Goal: Transaction & Acquisition: Download file/media

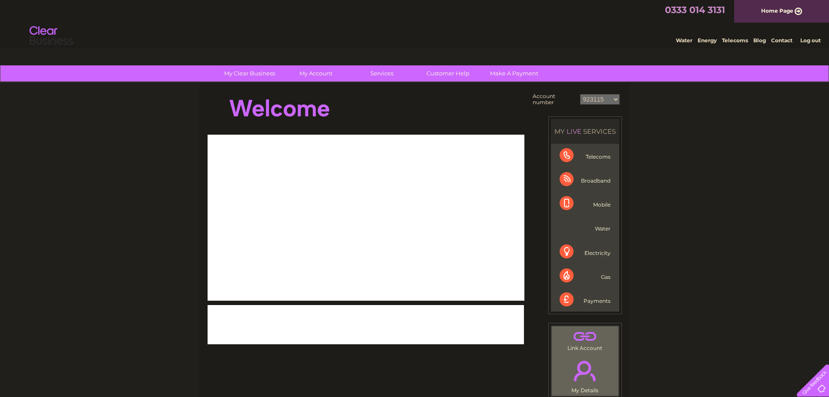
click at [598, 100] on select "923115 30265106" at bounding box center [600, 99] width 40 height 10
select select "30265106"
click at [580, 94] on select "923115 30265106" at bounding box center [600, 99] width 40 height 10
select select "923115"
click at [580, 94] on select "923115 30265106" at bounding box center [600, 99] width 40 height 10
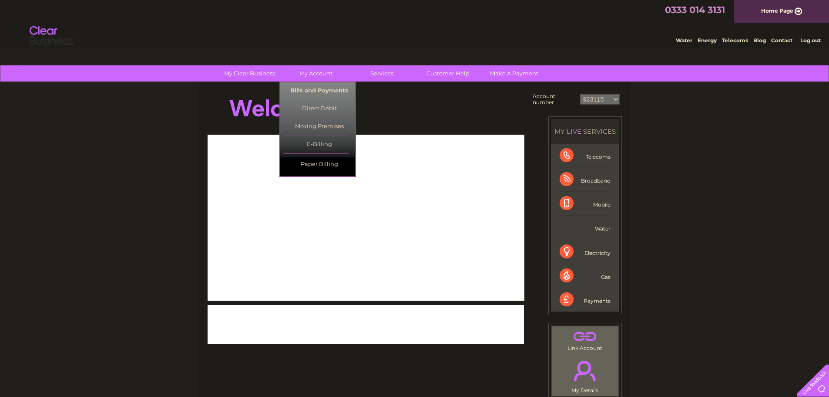
click at [306, 94] on link "Bills and Payments" at bounding box center [319, 90] width 72 height 17
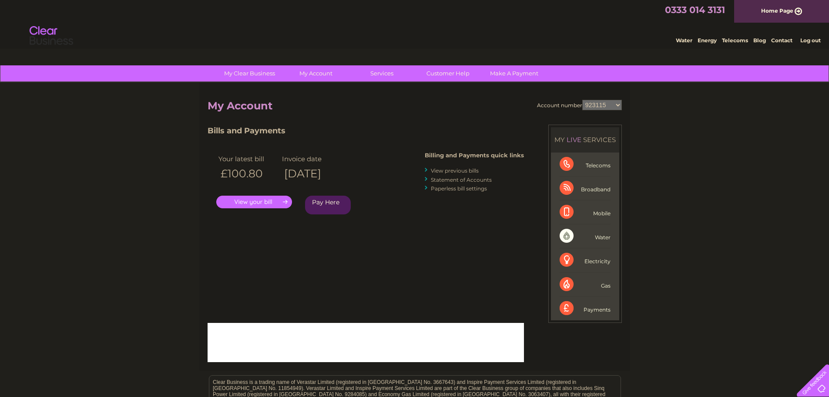
click at [440, 172] on link "View previous bills" at bounding box center [455, 170] width 48 height 7
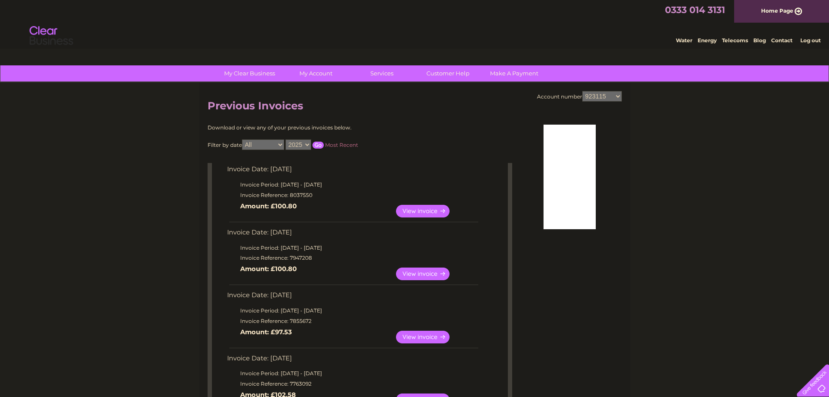
click at [299, 144] on select "2025 2024 2023 2022" at bounding box center [299, 144] width 26 height 10
select select "2024"
click at [286, 139] on select "2025 2024 2023 2022" at bounding box center [299, 144] width 26 height 10
click at [320, 146] on input "button" at bounding box center [318, 144] width 11 height 7
click at [316, 146] on input "button" at bounding box center [318, 144] width 11 height 7
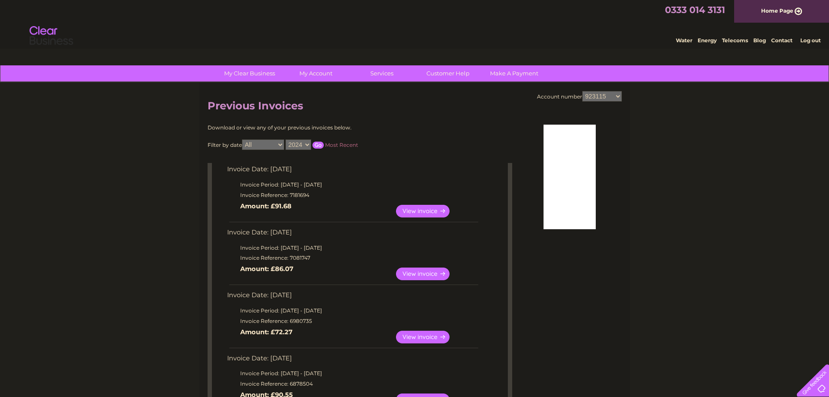
click at [414, 208] on link "View" at bounding box center [428, 211] width 64 height 13
click at [306, 144] on select "2025 2024 2023 2022" at bounding box center [299, 144] width 26 height 10
select select "2025"
click at [286, 139] on select "2025 2024 2023 2022" at bounding box center [299, 144] width 26 height 10
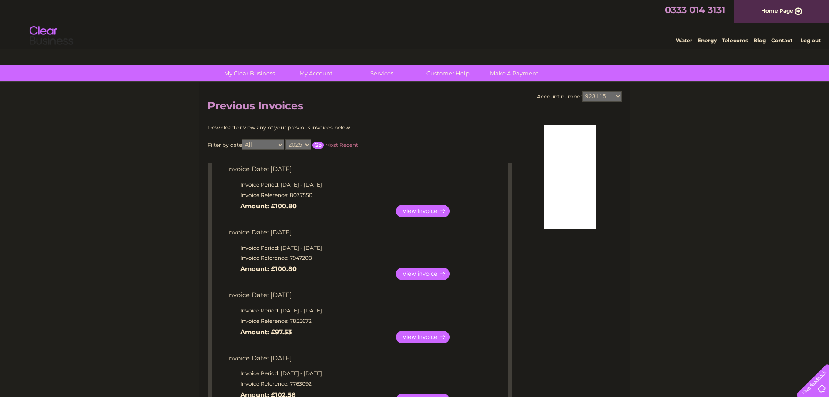
drag, startPoint x: 152, startPoint y: 161, endPoint x: 280, endPoint y: 137, distance: 129.8
click at [316, 145] on input "button" at bounding box center [318, 144] width 11 height 7
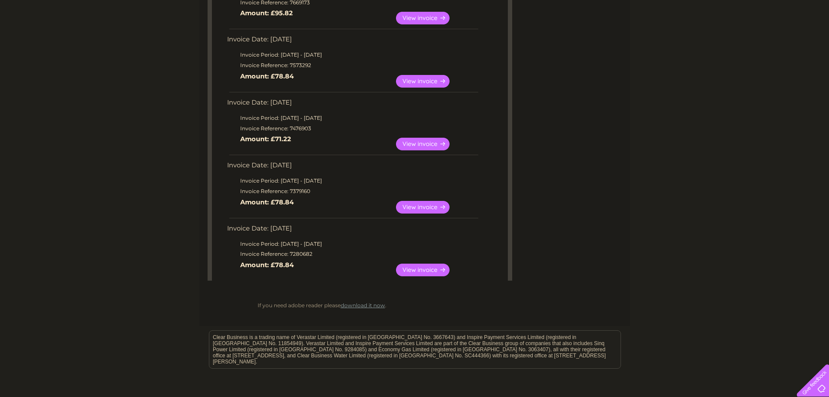
scroll to position [441, 0]
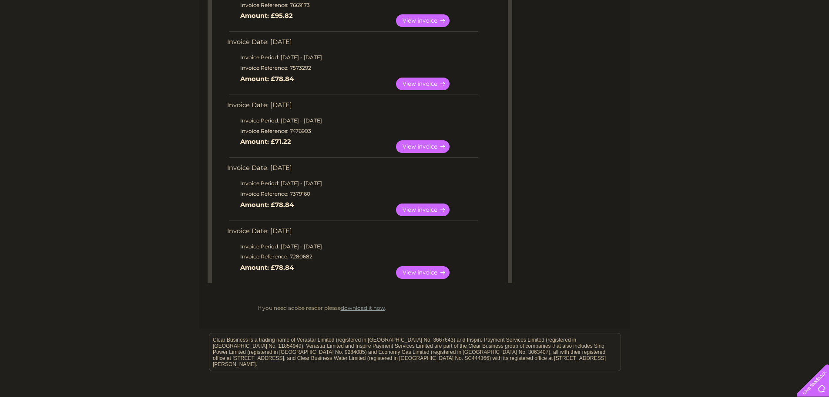
click at [428, 272] on link "View" at bounding box center [428, 272] width 64 height 13
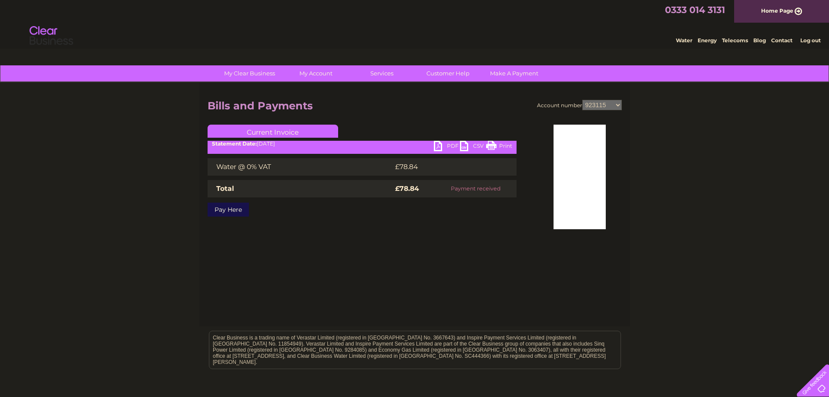
click at [440, 144] on link "PDF" at bounding box center [447, 147] width 26 height 13
click at [307, 86] on link "Bills and Payments" at bounding box center [319, 90] width 72 height 17
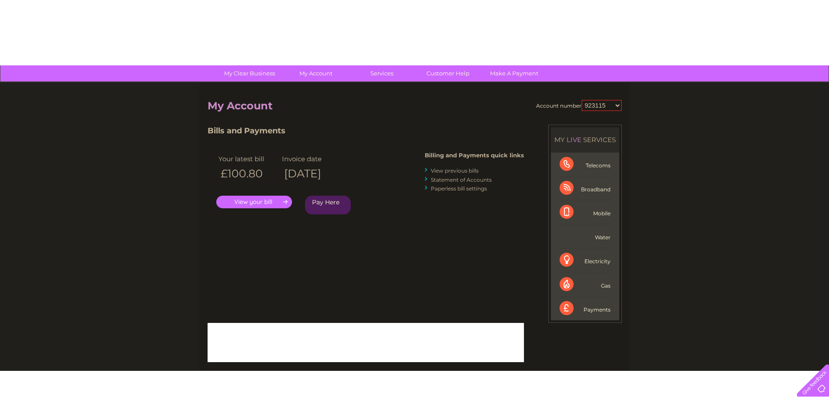
click at [598, 105] on select "923115 30265106" at bounding box center [601, 105] width 40 height 11
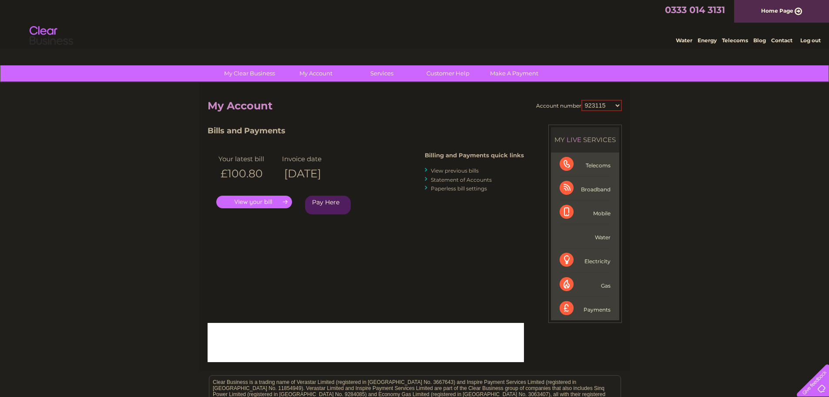
select select "30265106"
click at [581, 100] on select "923115 30265106" at bounding box center [601, 105] width 40 height 11
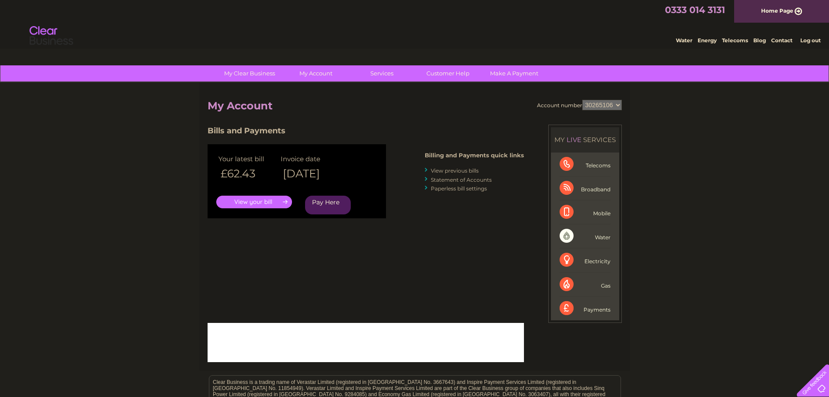
click at [440, 168] on link "View previous bills" at bounding box center [455, 170] width 48 height 7
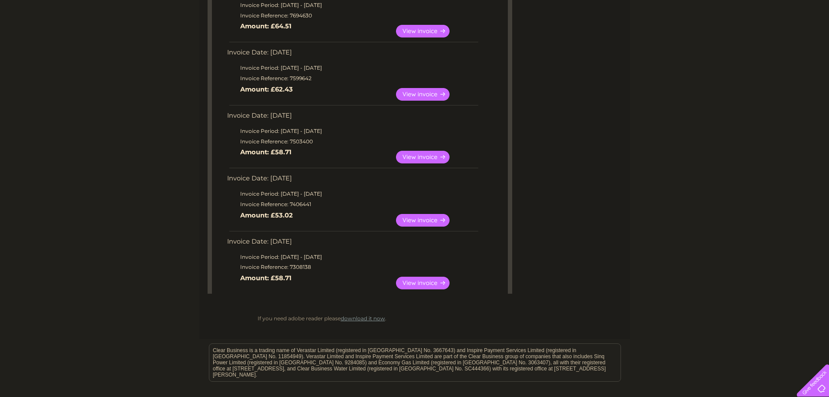
scroll to position [528, 0]
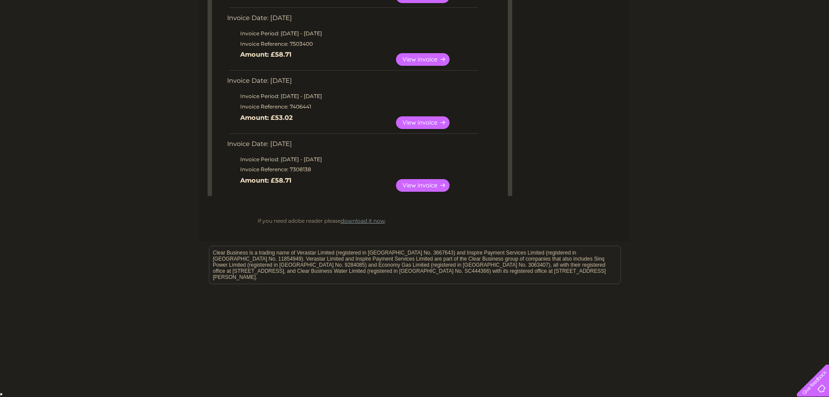
click at [418, 185] on link "View" at bounding box center [428, 185] width 64 height 13
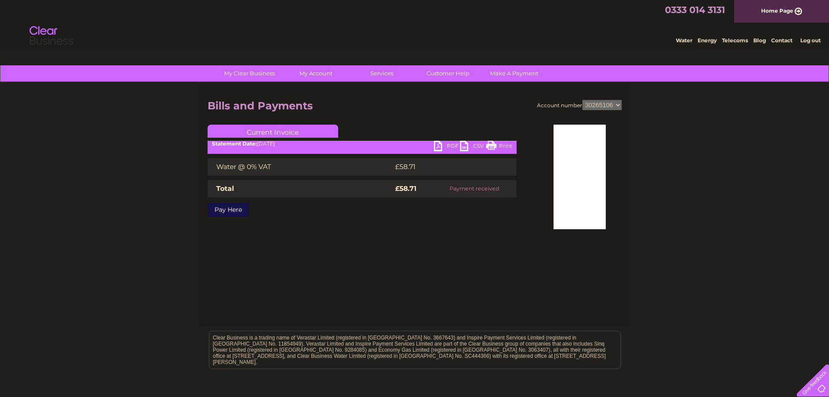
click at [434, 144] on link "PDF" at bounding box center [447, 147] width 26 height 13
click at [306, 88] on link "Bills and Payments" at bounding box center [319, 90] width 72 height 17
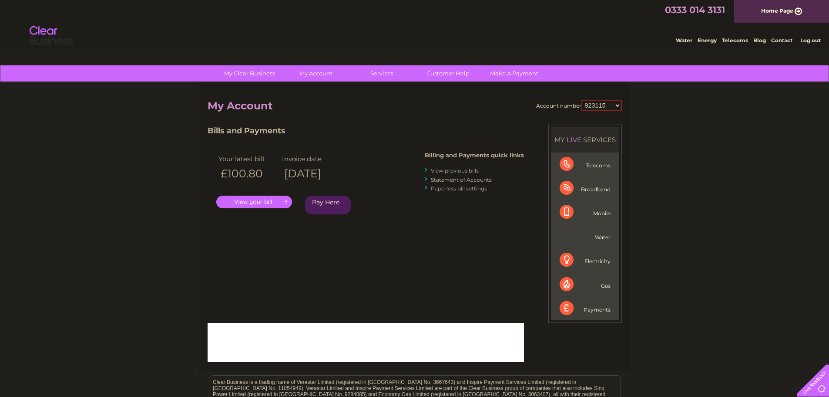
click at [602, 104] on select "923115 30265106" at bounding box center [601, 105] width 40 height 11
select select "30265106"
click at [581, 100] on select "923115 30265106" at bounding box center [601, 105] width 40 height 11
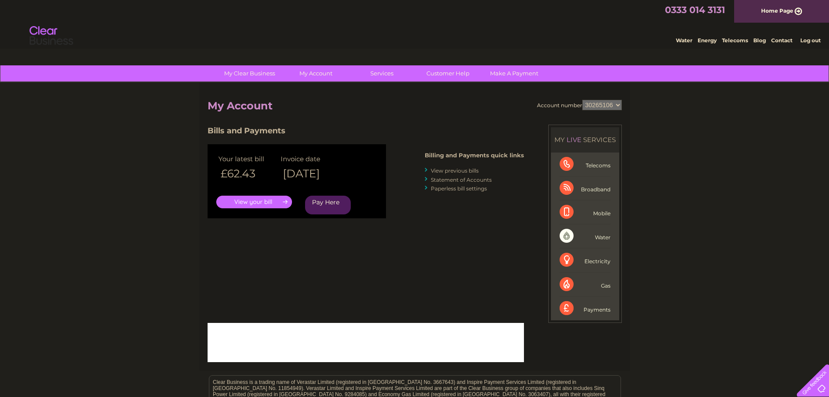
click at [436, 169] on link "View previous bills" at bounding box center [455, 170] width 48 height 7
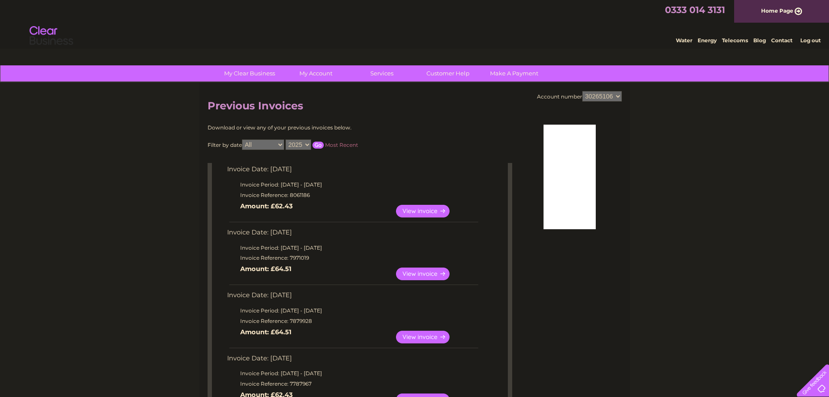
click at [398, 125] on div "Download or view any of your previous invoices below." at bounding box center [322, 127] width 228 height 6
click at [272, 170] on td "Invoice Date: [DATE]" at bounding box center [352, 171] width 255 height 16
click at [395, 177] on td "Invoice Date: [DATE]" at bounding box center [352, 171] width 255 height 16
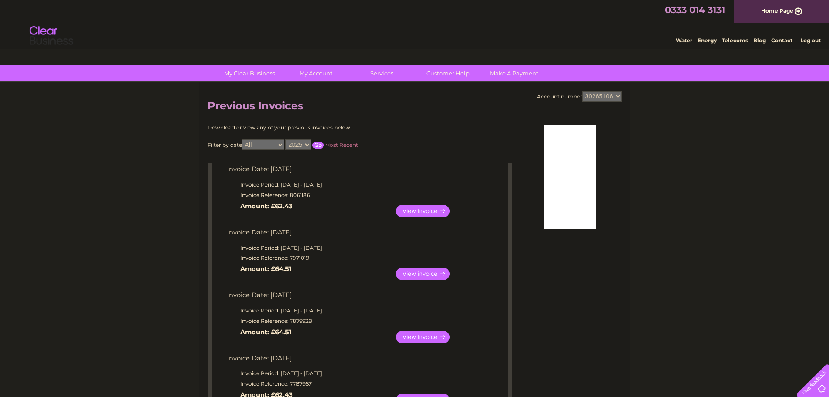
click at [303, 144] on select "2025 2024 2023" at bounding box center [299, 144] width 26 height 10
select select "2024"
click at [286, 139] on select "2025 2024 2023" at bounding box center [299, 144] width 26 height 10
click at [315, 145] on input "button" at bounding box center [318, 144] width 11 height 7
click at [328, 130] on div "Download or view any of your previous invoices below." at bounding box center [322, 127] width 228 height 6
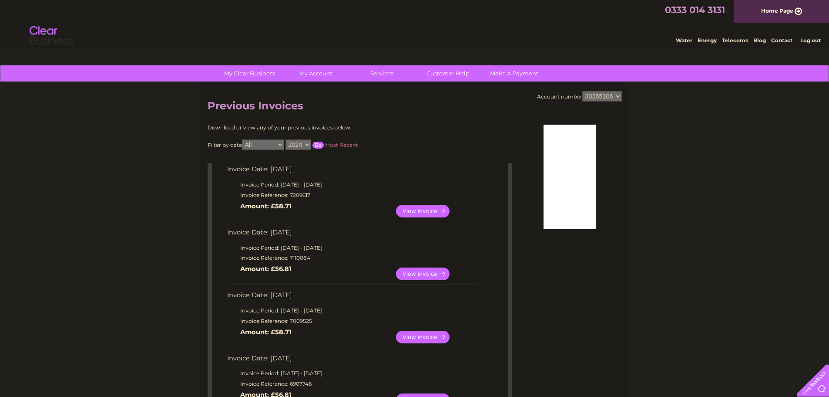
click at [295, 106] on h2 "Previous Invoices" at bounding box center [415, 108] width 414 height 17
click at [243, 126] on div "Download or view any of your previous invoices below." at bounding box center [322, 127] width 228 height 6
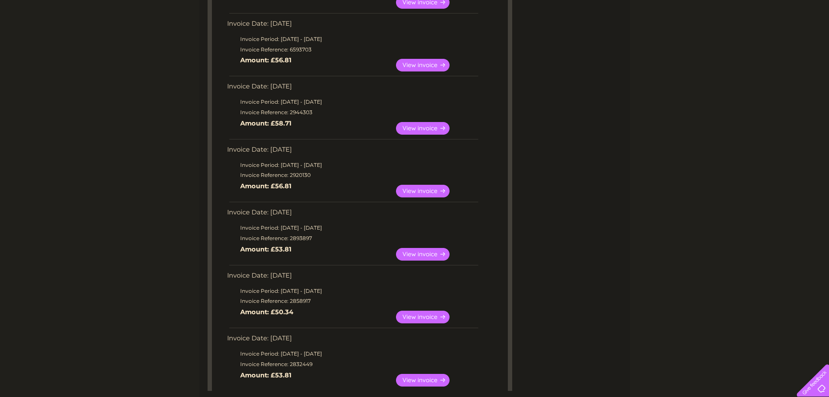
scroll to position [717, 0]
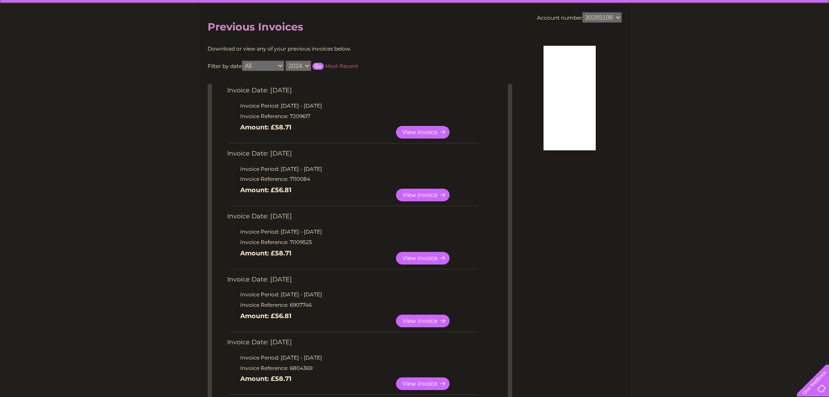
scroll to position [64, 0]
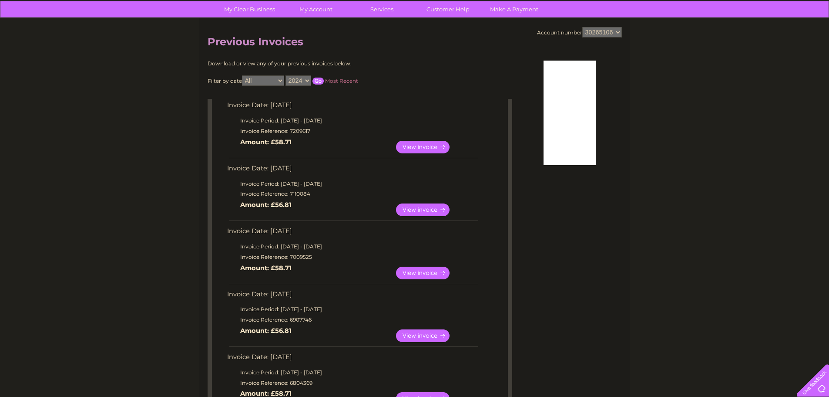
click at [418, 144] on link "View" at bounding box center [428, 147] width 64 height 13
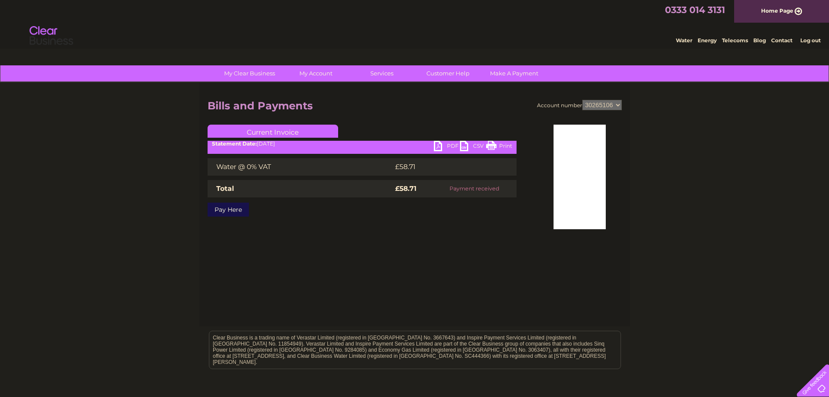
click at [444, 147] on link "PDF" at bounding box center [447, 147] width 26 height 13
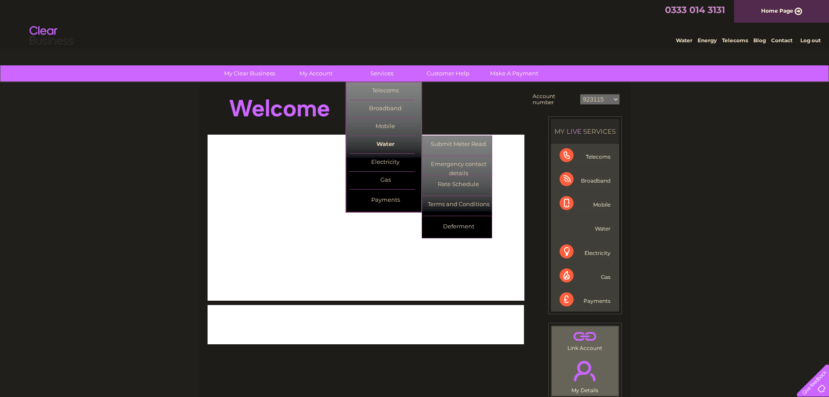
click at [382, 142] on link "Water" at bounding box center [385, 144] width 72 height 17
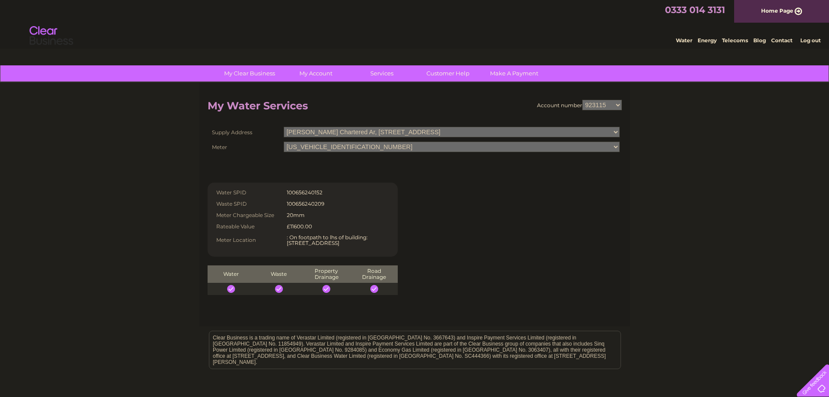
click at [592, 106] on select "923115 30265106" at bounding box center [602, 105] width 40 height 10
select select "30265106"
click at [582, 100] on select "923115 30265106" at bounding box center [602, 105] width 40 height 10
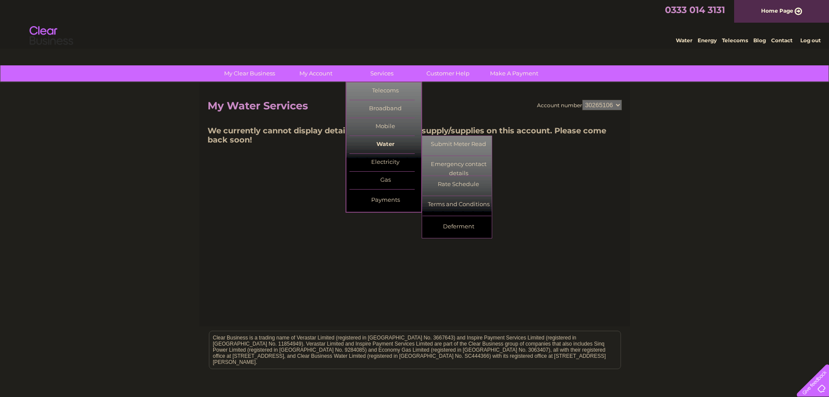
click at [386, 140] on link "Water" at bounding box center [385, 144] width 72 height 17
click at [456, 144] on link "Submit Meter Read" at bounding box center [459, 144] width 72 height 17
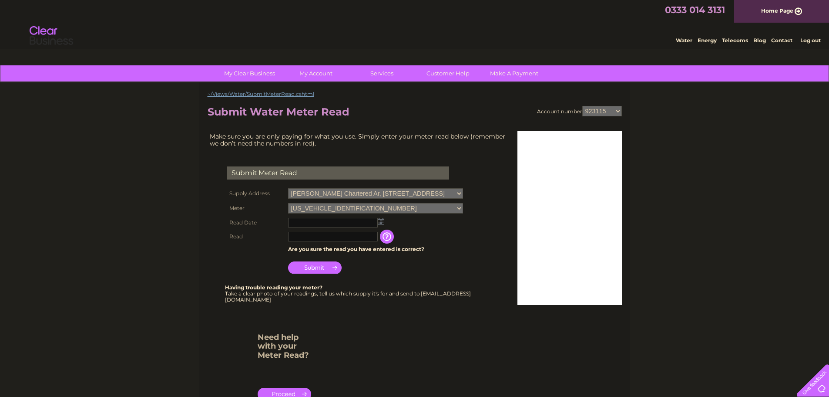
click at [593, 112] on select "923115 30265106" at bounding box center [602, 111] width 40 height 10
select select "30265106"
click at [582, 106] on select "923115 30265106" at bounding box center [602, 111] width 40 height 10
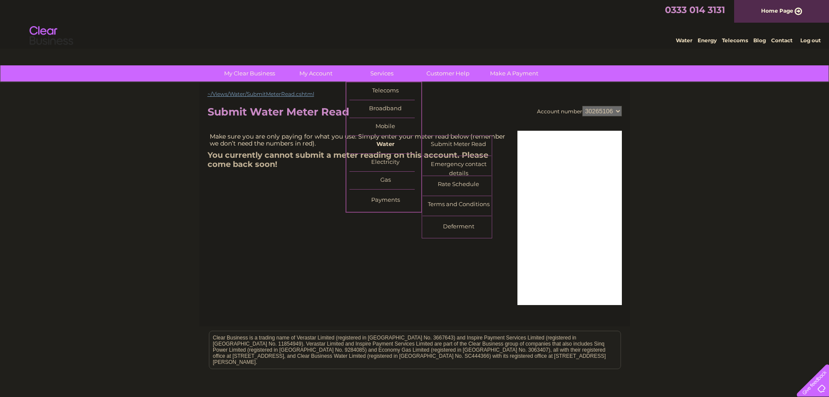
click at [390, 147] on link "Water" at bounding box center [385, 144] width 72 height 17
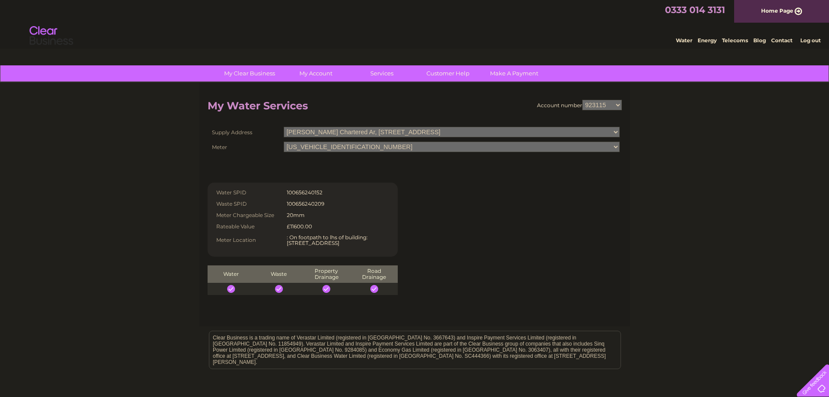
click at [525, 138] on td "[PERSON_NAME] Chartered Ar, [STREET_ADDRESS]" at bounding box center [452, 131] width 340 height 15
click at [524, 135] on select "Wellwood Leslie Chartered Ar, Fort House, Fort Street, Broughty Ferry, Dundee, …" at bounding box center [452, 132] width 336 height 11
click at [524, 134] on select "Wellwood Leslie Chartered Ar, Fort House, Fort Street, Broughty Ferry, Dundee, …" at bounding box center [452, 132] width 336 height 11
click at [515, 146] on select "06ELSTER13M416207" at bounding box center [452, 146] width 336 height 11
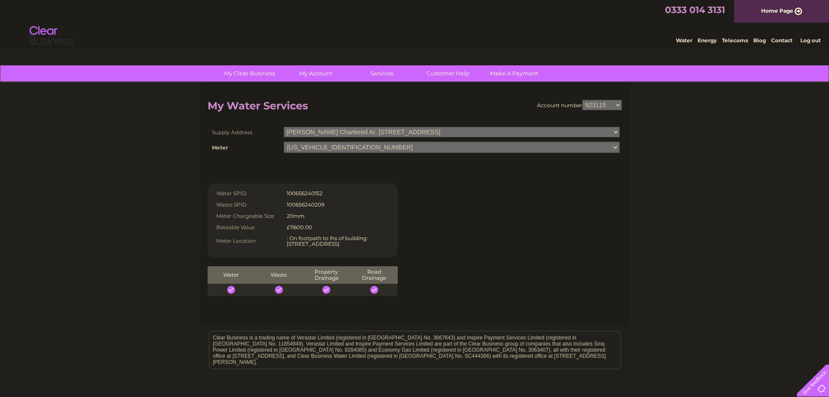
click at [533, 185] on div "Account number 923115 30265106 My Water Services Supply Address Wellwood Leslie…" at bounding box center [415, 198] width 414 height 196
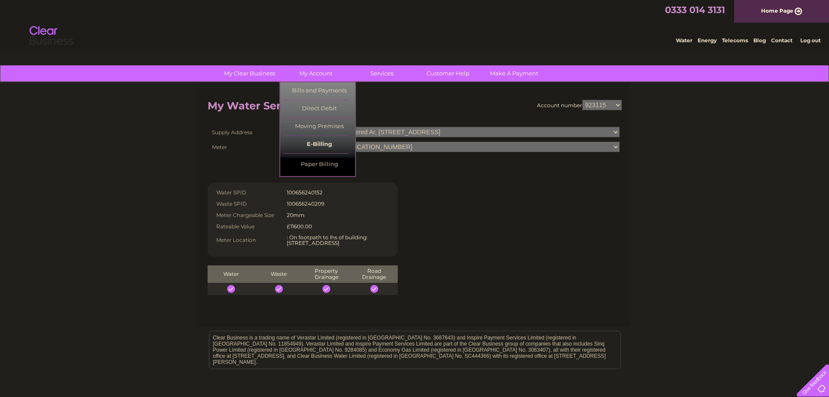
click at [317, 144] on link "E-Billing" at bounding box center [319, 144] width 72 height 17
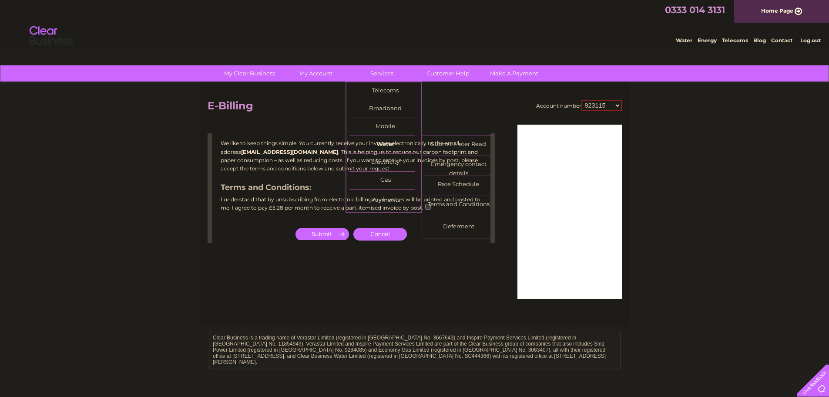
click at [388, 138] on link "Water" at bounding box center [385, 144] width 72 height 17
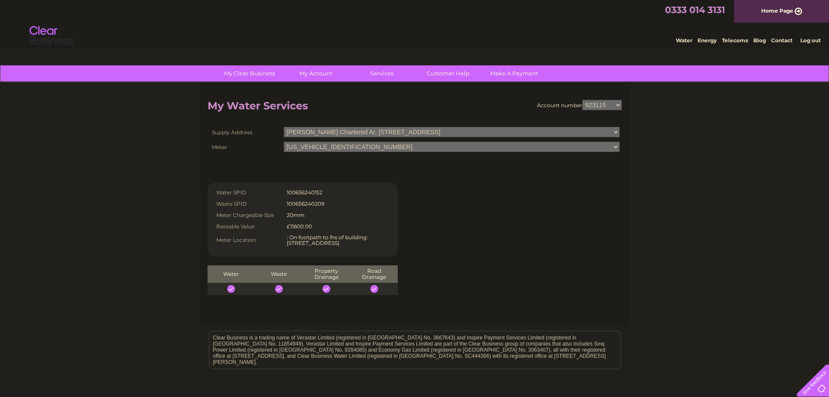
click at [590, 101] on select "923115 30265106" at bounding box center [602, 105] width 40 height 10
select select "30265106"
click at [582, 100] on select "923115 30265106" at bounding box center [602, 105] width 40 height 10
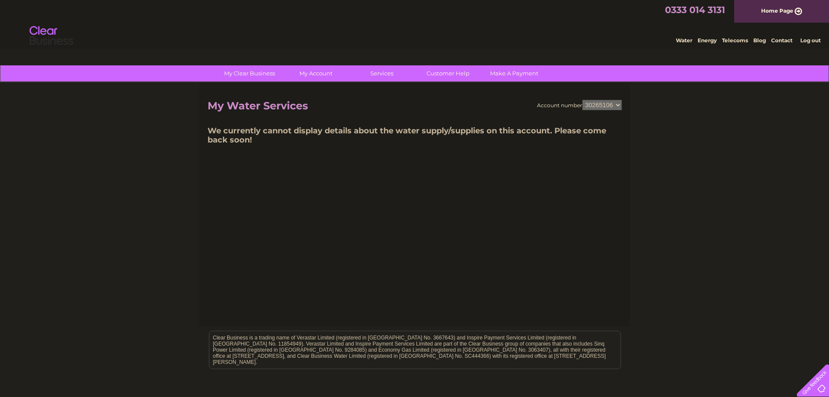
click at [304, 107] on h2 "My Water Services" at bounding box center [415, 108] width 414 height 17
click at [610, 106] on select "923115 30265106" at bounding box center [602, 105] width 40 height 10
select select "923115"
click at [582, 100] on select "923115 30265106" at bounding box center [602, 105] width 40 height 10
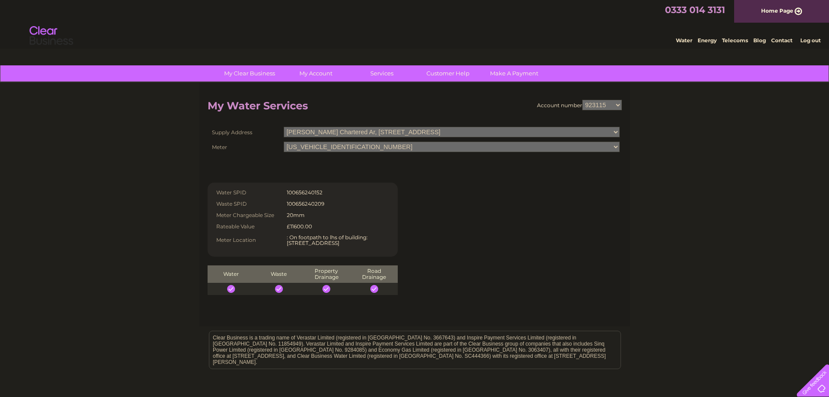
click at [450, 206] on div "Account number 923115 30265106 My Water Services Supply Address Wellwood Leslie…" at bounding box center [415, 197] width 414 height 195
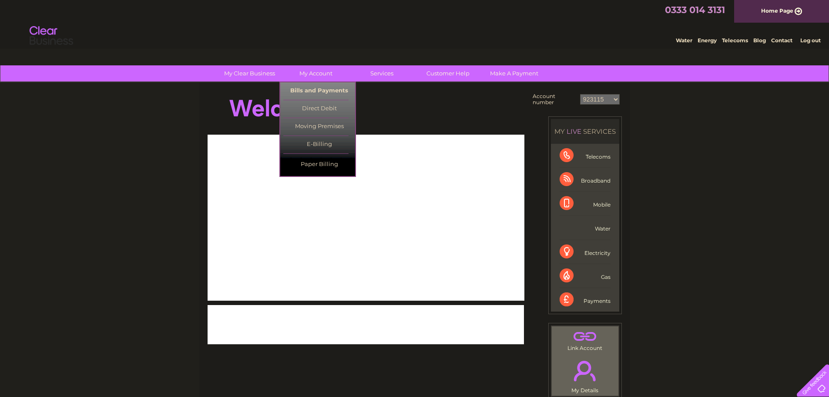
click at [324, 92] on link "Bills and Payments" at bounding box center [319, 90] width 72 height 17
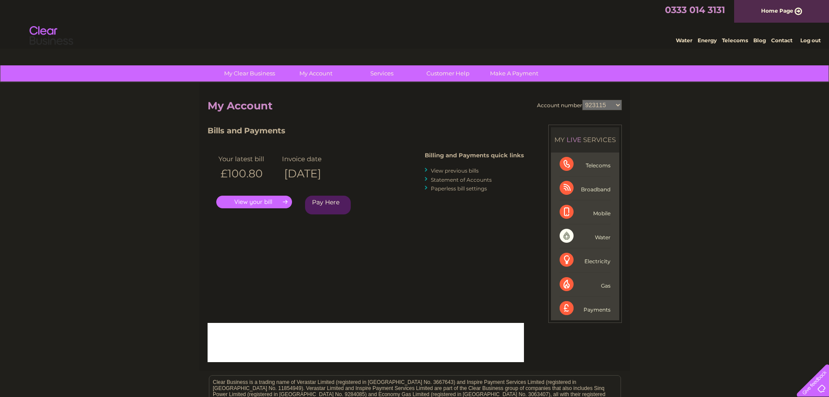
click at [446, 170] on link "View previous bills" at bounding box center [455, 170] width 48 height 7
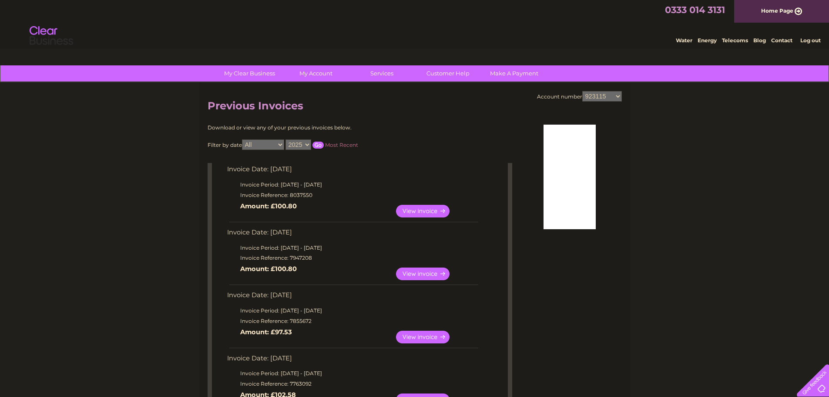
click at [306, 144] on select "2025 2024 2023 2022" at bounding box center [299, 144] width 26 height 10
select select "2024"
click at [286, 139] on select "2025 2024 2023 2022" at bounding box center [299, 144] width 26 height 10
click at [279, 143] on select "All January February March April May June July August September October Novembe…" at bounding box center [263, 144] width 42 height 10
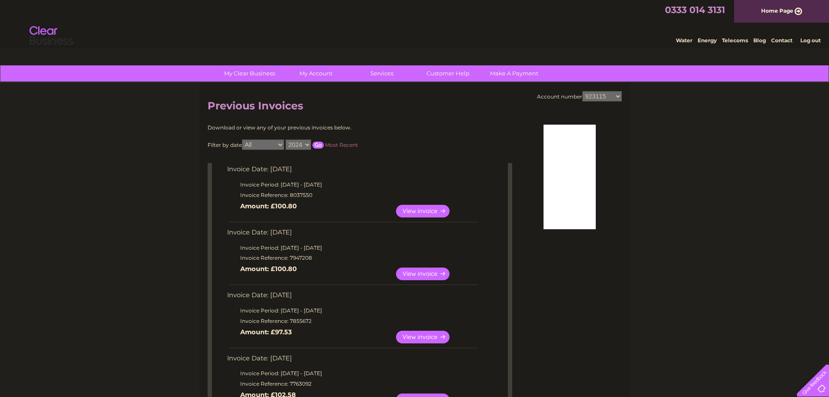
click at [321, 145] on input "button" at bounding box center [318, 144] width 11 height 7
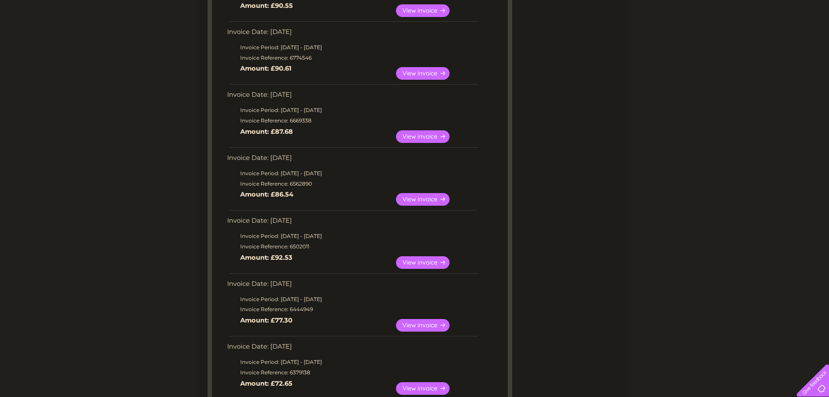
scroll to position [392, 0]
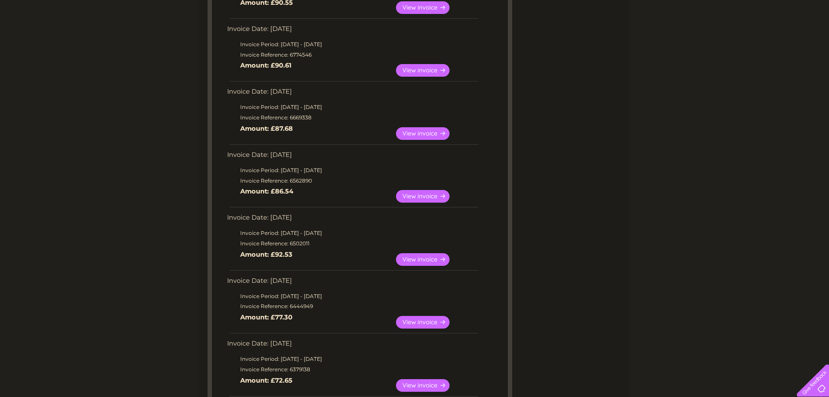
click at [612, 218] on div "Account number 923115 30265106 Previous Invoices Download or view any of your p…" at bounding box center [414, 129] width 431 height 876
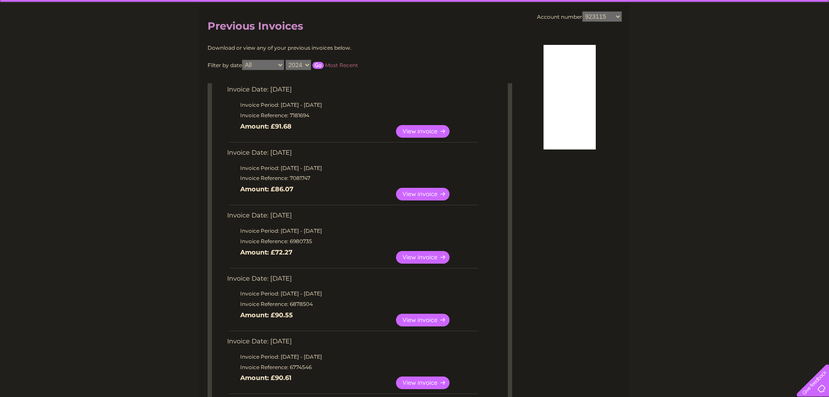
scroll to position [0, 0]
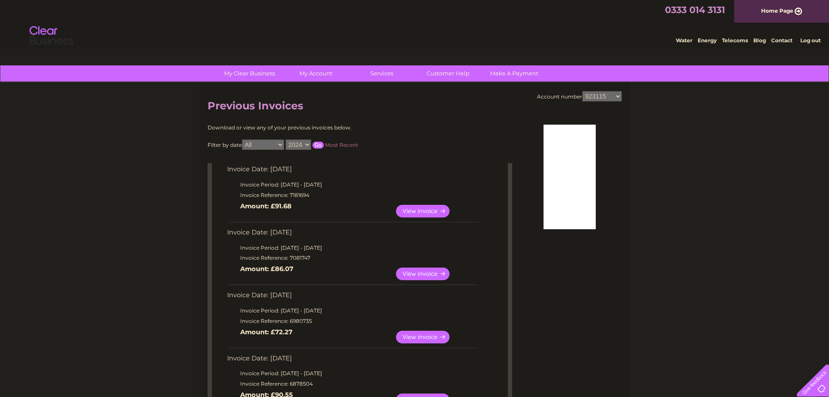
click at [602, 100] on select "923115 30265106" at bounding box center [602, 96] width 40 height 10
select select "30265106"
click at [582, 91] on select "923115 30265106" at bounding box center [602, 96] width 40 height 10
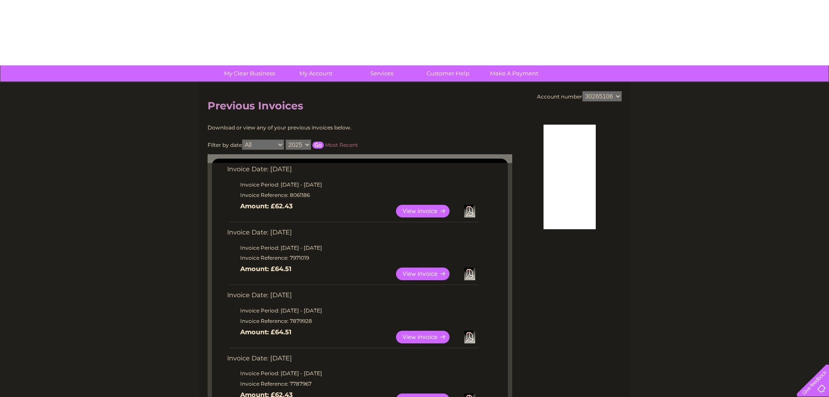
click at [304, 144] on select "2025 2024 2023" at bounding box center [299, 144] width 26 height 10
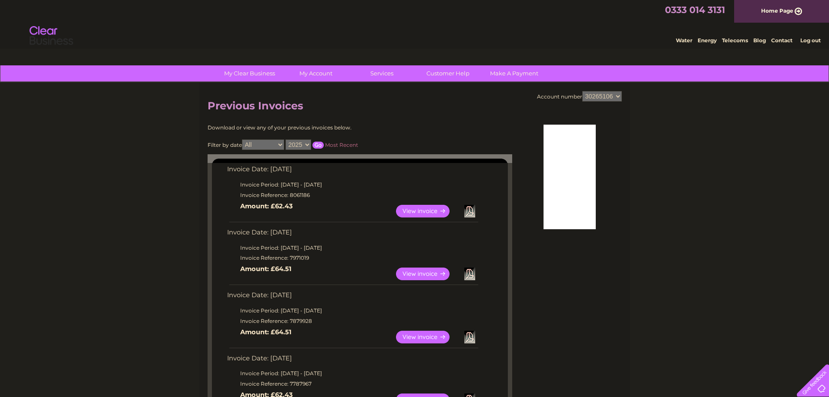
select select "2024"
click at [286, 139] on select "2025 2024 2023" at bounding box center [299, 144] width 26 height 10
click at [318, 144] on input "button" at bounding box center [318, 144] width 11 height 7
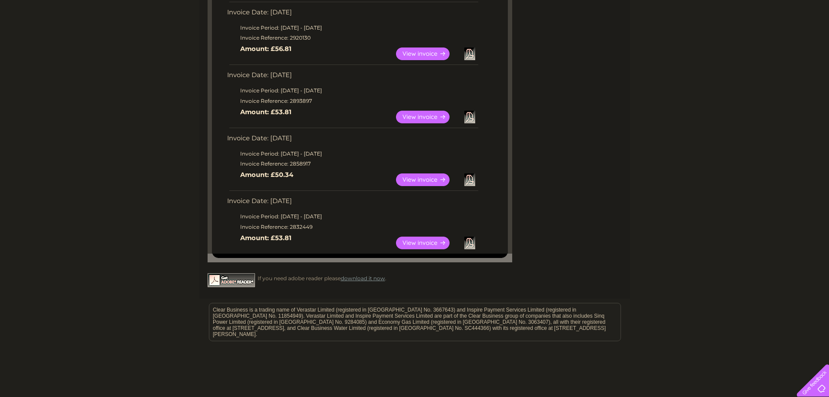
scroll to position [717, 0]
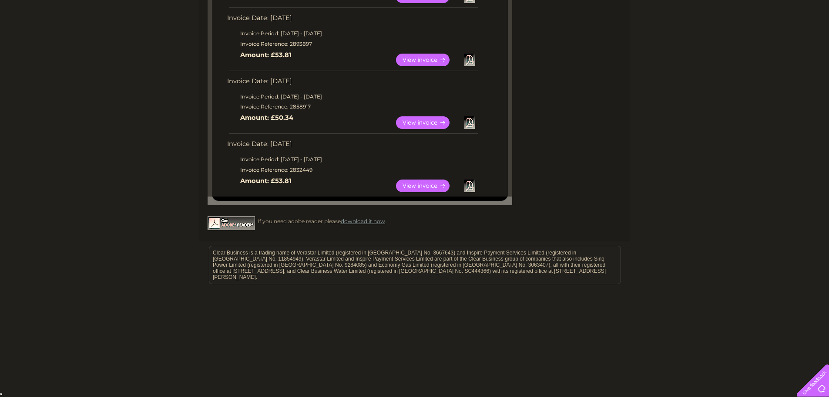
click at [472, 185] on link "Download" at bounding box center [469, 185] width 11 height 13
